Goal: Task Accomplishment & Management: Complete application form

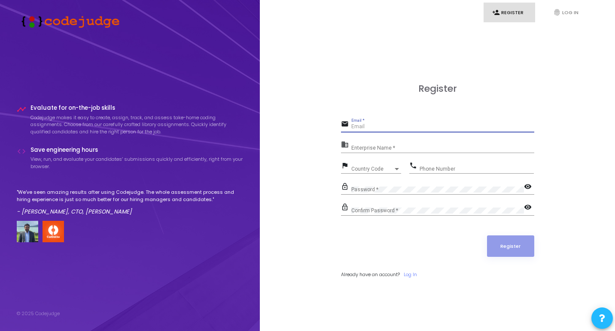
click at [421, 124] on input "Email *" at bounding box center [442, 127] width 183 height 6
type input "sumit.reactdev@gmail.com"
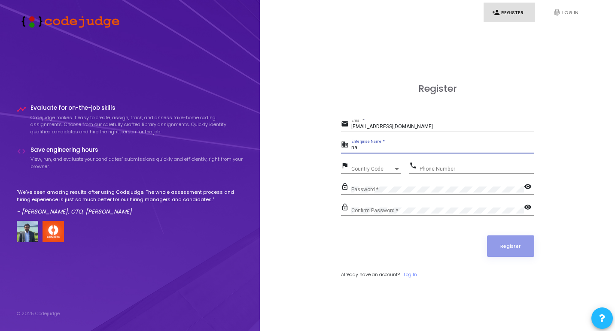
type input "n"
type input "g"
type input "frisco tech"
type input "8800102412"
click at [359, 206] on div "Confirm Password *" at bounding box center [437, 209] width 173 height 14
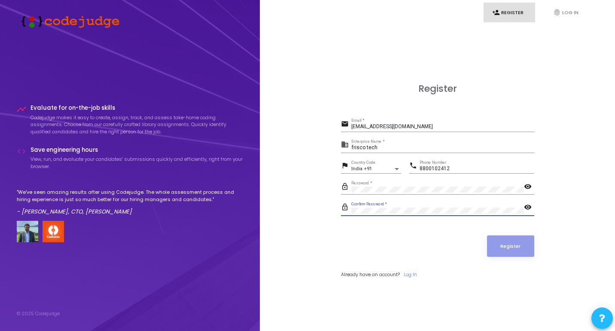
click at [359, 206] on div "Confirm Password *" at bounding box center [437, 209] width 173 height 14
click at [527, 210] on mat-icon "visibility" at bounding box center [529, 208] width 10 height 10
click at [531, 187] on mat-icon "visibility" at bounding box center [529, 187] width 10 height 10
click at [494, 250] on button "Register" at bounding box center [510, 246] width 47 height 21
click at [500, 252] on button "Register" at bounding box center [510, 246] width 47 height 21
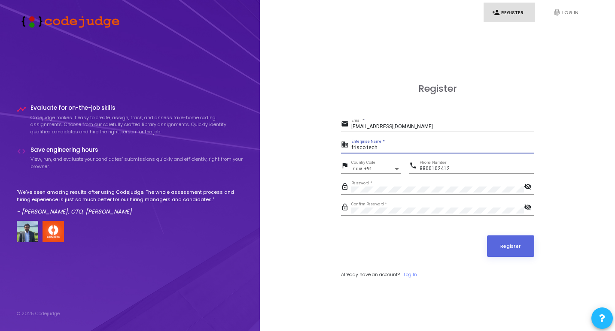
drag, startPoint x: 380, startPoint y: 149, endPoint x: 333, endPoint y: 142, distance: 47.0
click at [333, 142] on div "Register email sumit.reactdev@gmail.com Email * business frisco tech Enterprise…" at bounding box center [437, 190] width 336 height 331
type input "/"
click at [501, 257] on button "Register" at bounding box center [510, 246] width 47 height 21
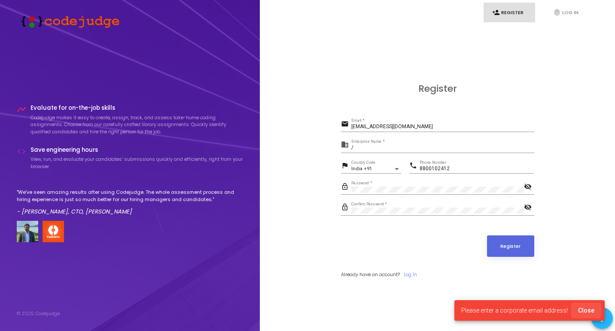
click at [586, 310] on span "Close" at bounding box center [586, 310] width 16 height 7
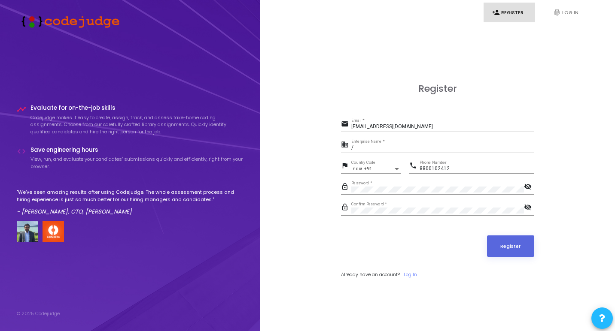
click at [374, 147] on input "/" at bounding box center [442, 148] width 183 height 6
click at [494, 246] on button "Register" at bounding box center [510, 246] width 47 height 21
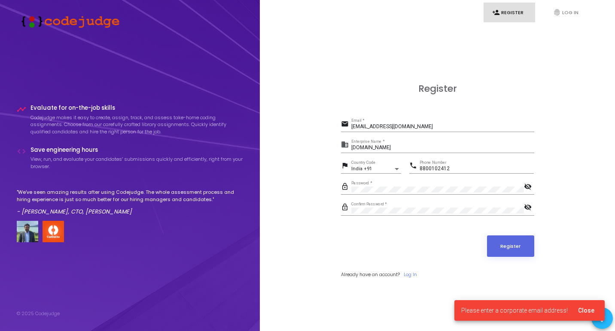
click at [436, 157] on div "business www.friscotechpvtltd.com Enterprise Name *" at bounding box center [437, 149] width 193 height 20
click at [430, 149] on input "www.friscotechpvtltd.com" at bounding box center [442, 148] width 183 height 6
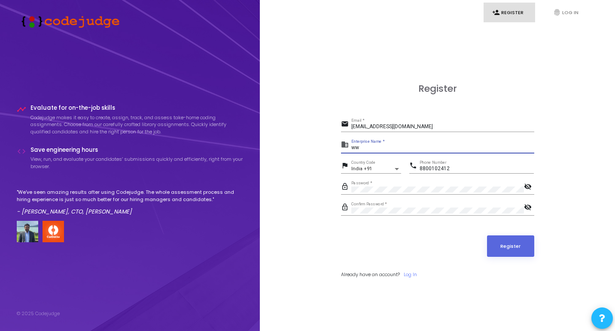
type input "w"
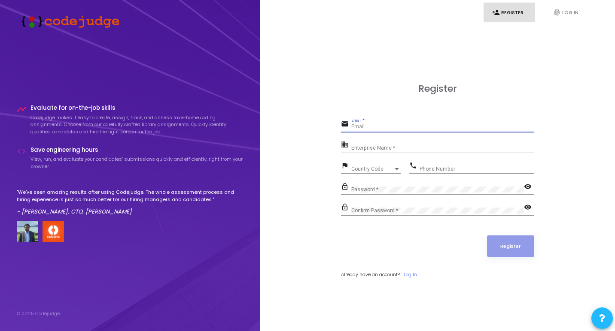
click at [367, 128] on input "Email *" at bounding box center [442, 127] width 183 height 6
click at [560, 14] on link "fingerprint Log In" at bounding box center [569, 13] width 51 height 20
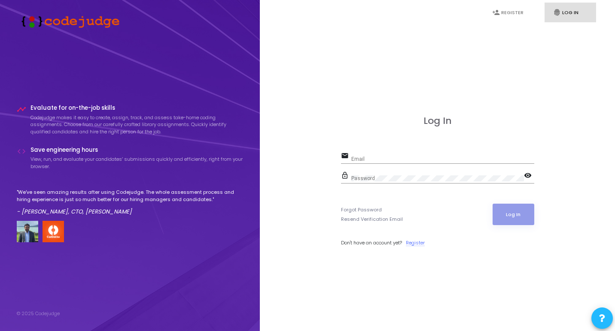
click at [417, 245] on link "Register" at bounding box center [415, 242] width 19 height 7
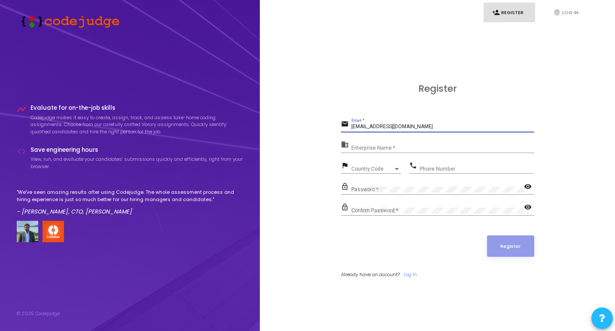
type input "[EMAIL_ADDRESS][DOMAIN_NAME]"
click at [321, 137] on div "Register email [EMAIL_ADDRESS][DOMAIN_NAME] Email * business Enterprise Name * …" at bounding box center [437, 190] width 336 height 331
click at [367, 150] on input "Enterprise Name *" at bounding box center [442, 148] width 183 height 6
type input "R"
type input "Frisco technology"
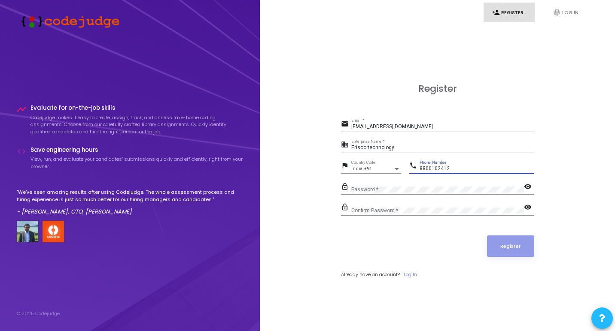
type input "8800102412"
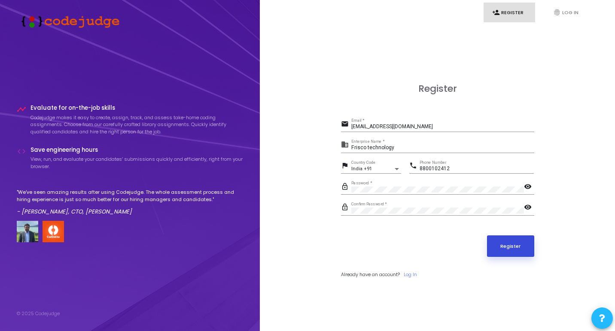
click at [496, 243] on button "Register" at bounding box center [510, 246] width 47 height 21
click at [414, 276] on link "Log In" at bounding box center [409, 274] width 13 height 7
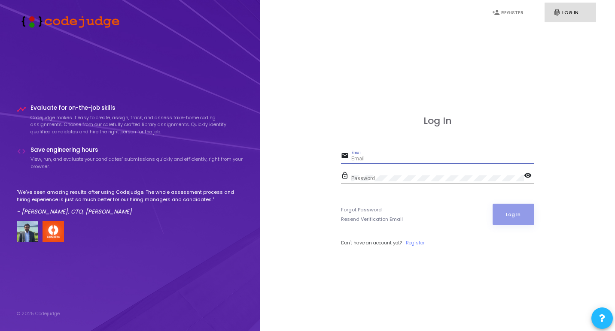
click at [372, 157] on input "Email" at bounding box center [442, 159] width 183 height 6
type input "[EMAIL_ADDRESS][DOMAIN_NAME]"
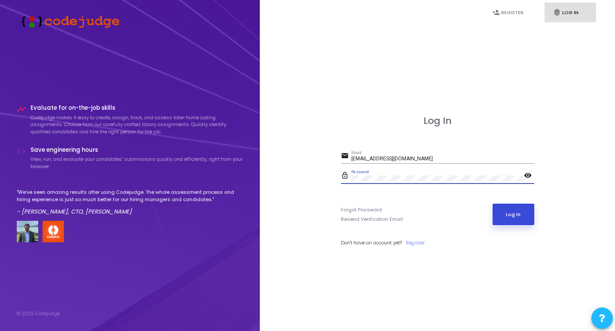
click at [520, 216] on button "Log In" at bounding box center [513, 214] width 42 height 21
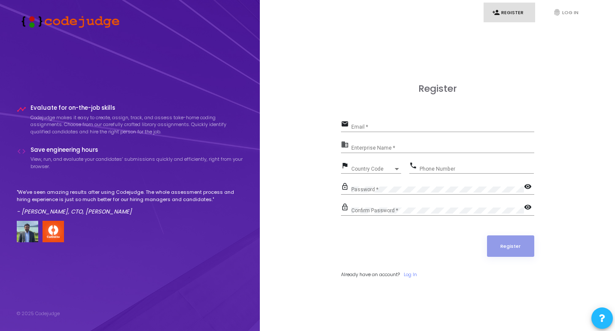
click at [55, 27] on img at bounding box center [68, 21] width 103 height 14
click at [604, 321] on icon at bounding box center [602, 318] width 6 height 6
click at [608, 264] on button at bounding box center [601, 265] width 17 height 17
click at [393, 67] on div "Register email Email * business Enterprise Name * flag Country Code Country Cod…" at bounding box center [437, 190] width 336 height 331
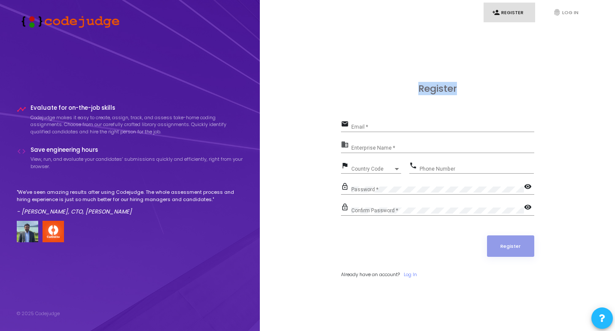
click at [393, 67] on div "Register email Email * business Enterprise Name * flag Country Code Country Cod…" at bounding box center [437, 190] width 336 height 331
